Goal: Task Accomplishment & Management: Use online tool/utility

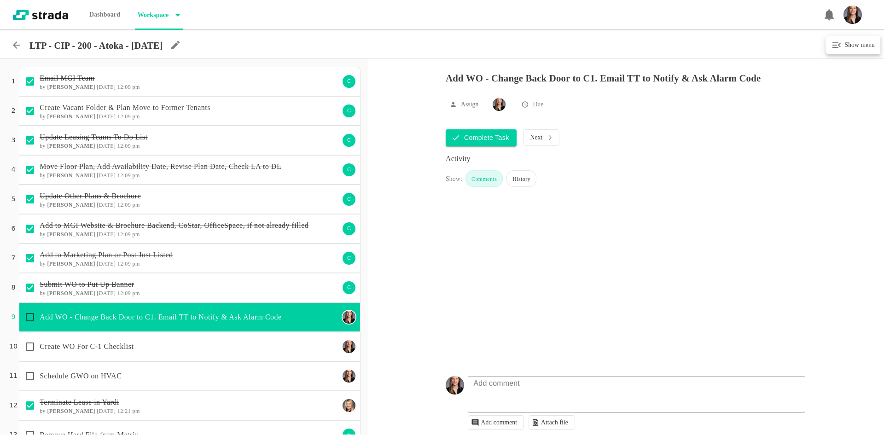
scroll to position [92, 0]
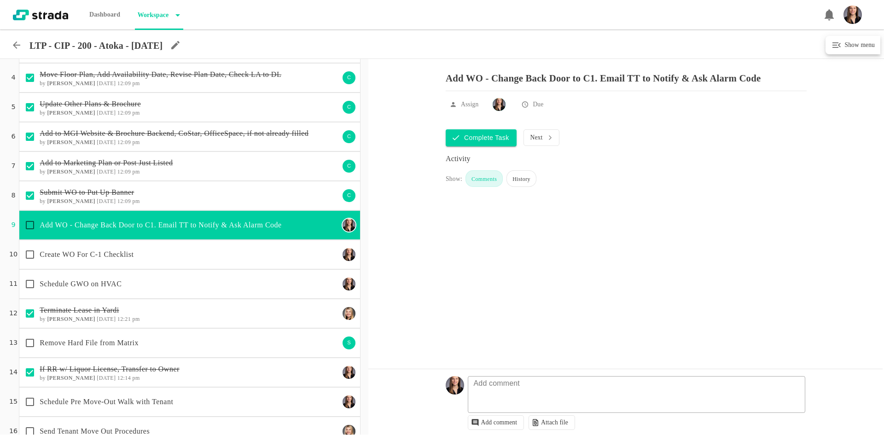
click at [18, 44] on icon at bounding box center [16, 45] width 11 height 11
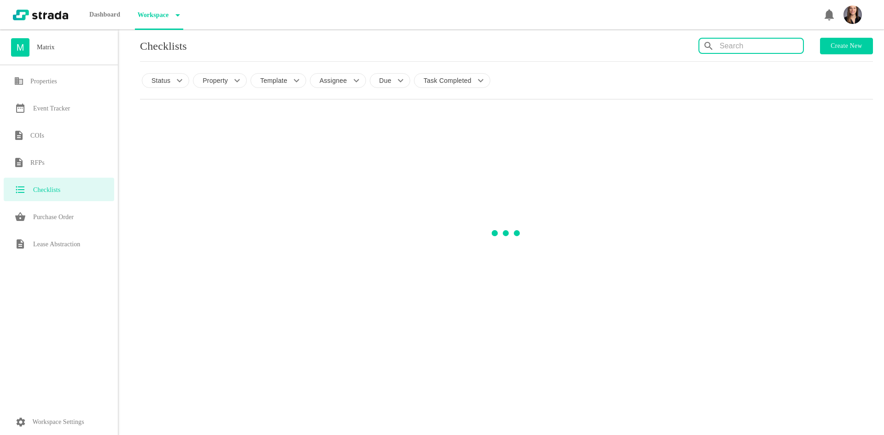
click at [758, 43] on input "text" at bounding box center [761, 46] width 83 height 15
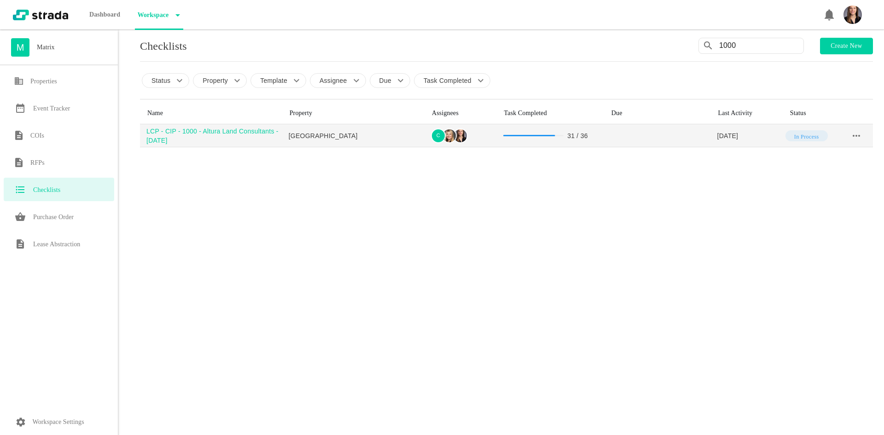
type input "1000"
click at [213, 133] on div "LCP - CIP - 1000 - Altura Land Consultants - [DATE]" at bounding box center [214, 136] width 136 height 18
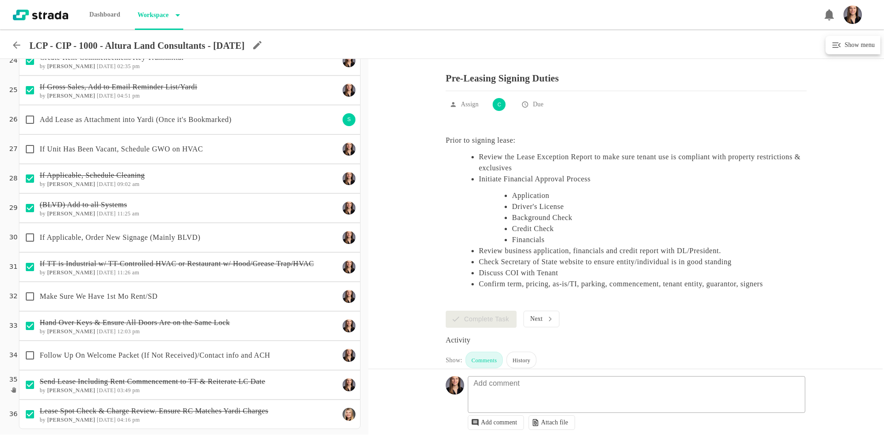
scroll to position [701, 0]
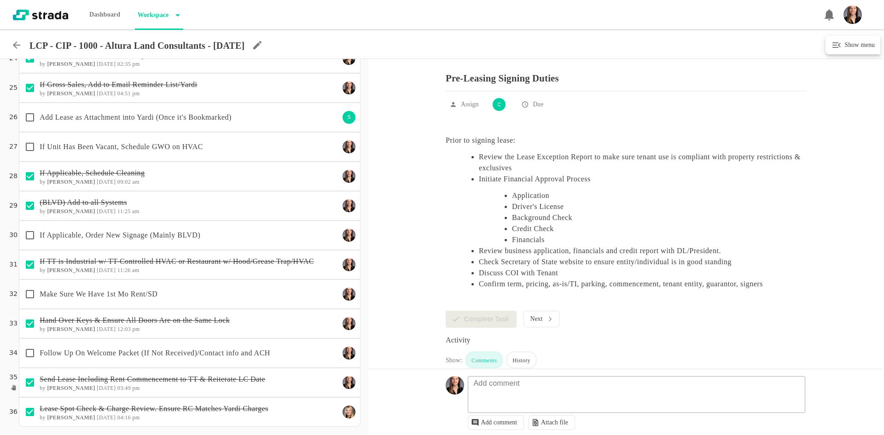
click at [214, 298] on p "Make Sure We Have 1st Mo Rent/SD" at bounding box center [190, 294] width 300 height 11
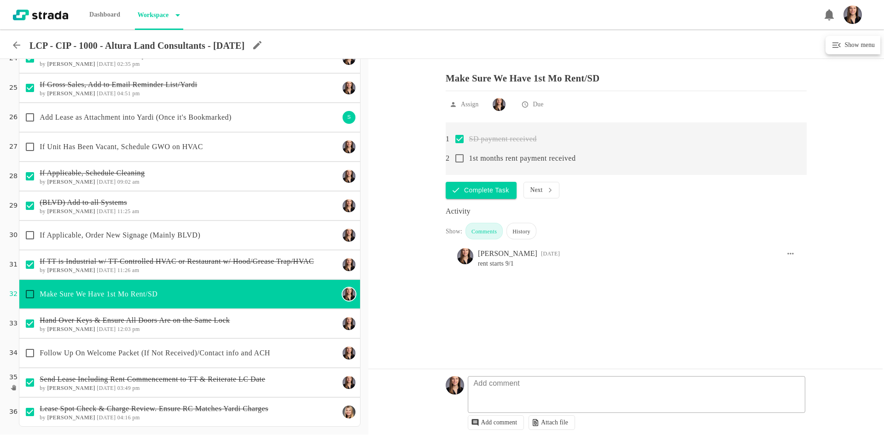
click at [460, 164] on input "checkbox" at bounding box center [459, 158] width 19 height 19
checkbox input "false"
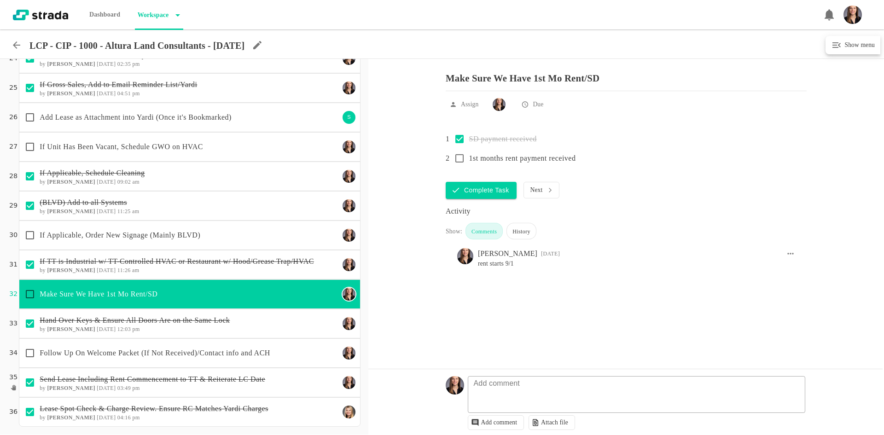
click at [29, 291] on input "checkbox" at bounding box center [29, 294] width 19 height 19
checkbox input "false"
checkbox input "true"
click at [139, 361] on div "Follow Up On Welcome Packet (If Not Received)/Contact info and ACH" at bounding box center [179, 353] width 319 height 19
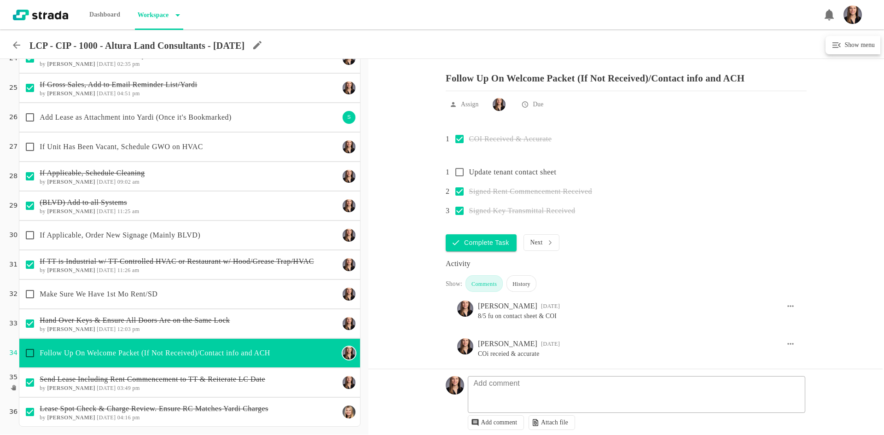
checkbox input "true"
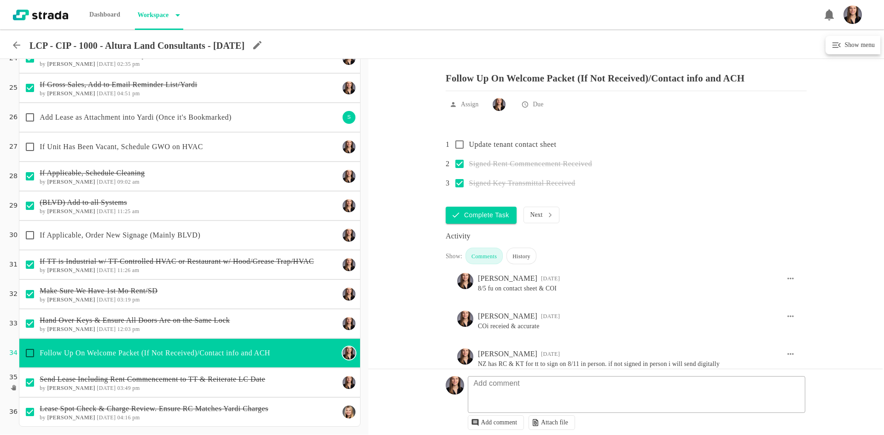
scroll to position [55, 0]
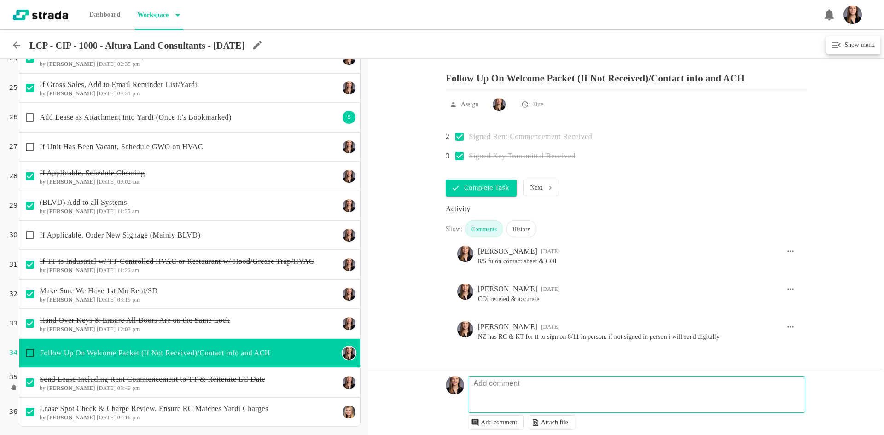
click at [515, 404] on textarea at bounding box center [638, 399] width 337 height 27
type textarea "9/22 fu on contact sheet"
